Goal: Navigation & Orientation: Find specific page/section

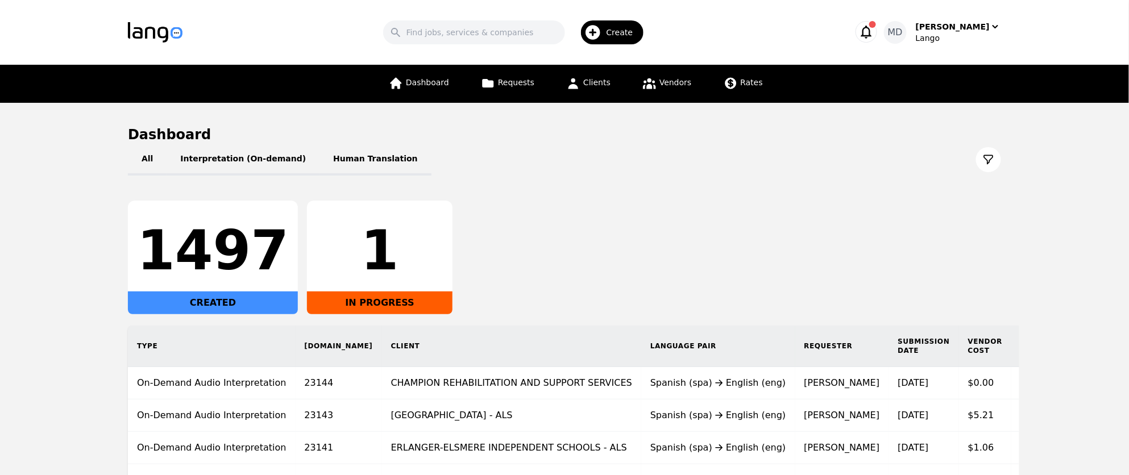
scroll to position [144, 0]
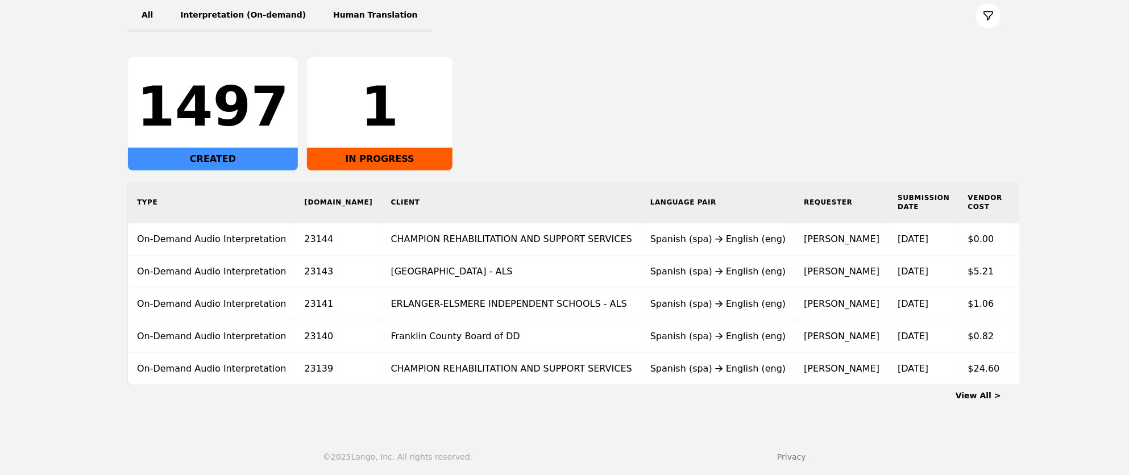
click at [987, 393] on link "View All >" at bounding box center [977, 395] width 45 height 9
